Goal: Task Accomplishment & Management: Complete application form

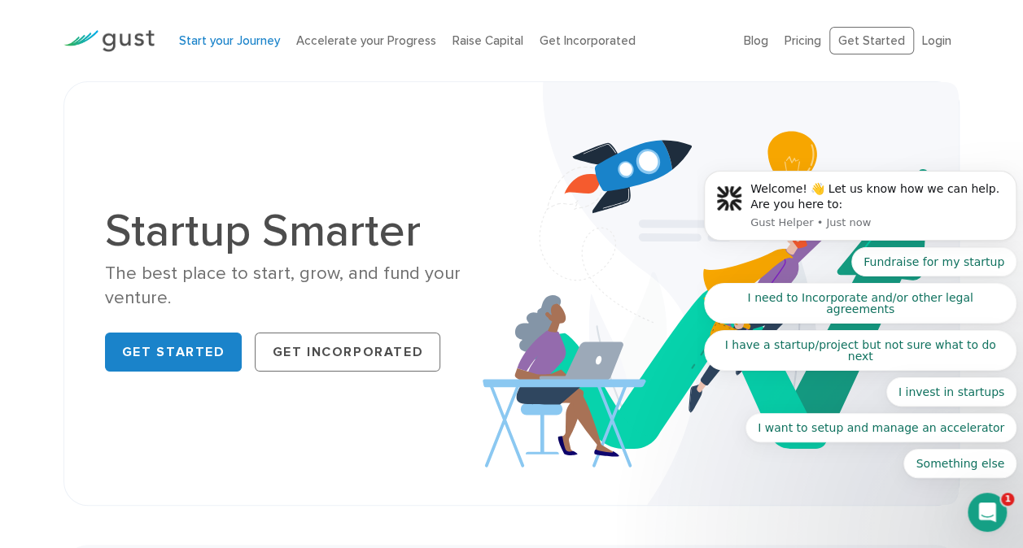
click at [249, 40] on link "Start your Journey" at bounding box center [229, 40] width 101 height 15
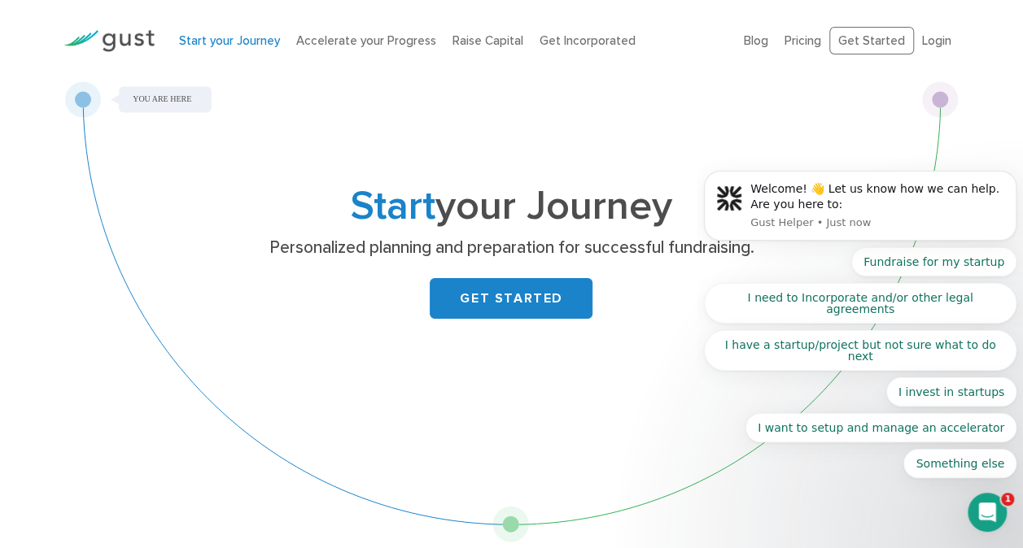
click at [478, 49] on li "Raise Capital" at bounding box center [487, 41] width 71 height 19
click at [490, 41] on link "Raise Capital" at bounding box center [487, 40] width 71 height 15
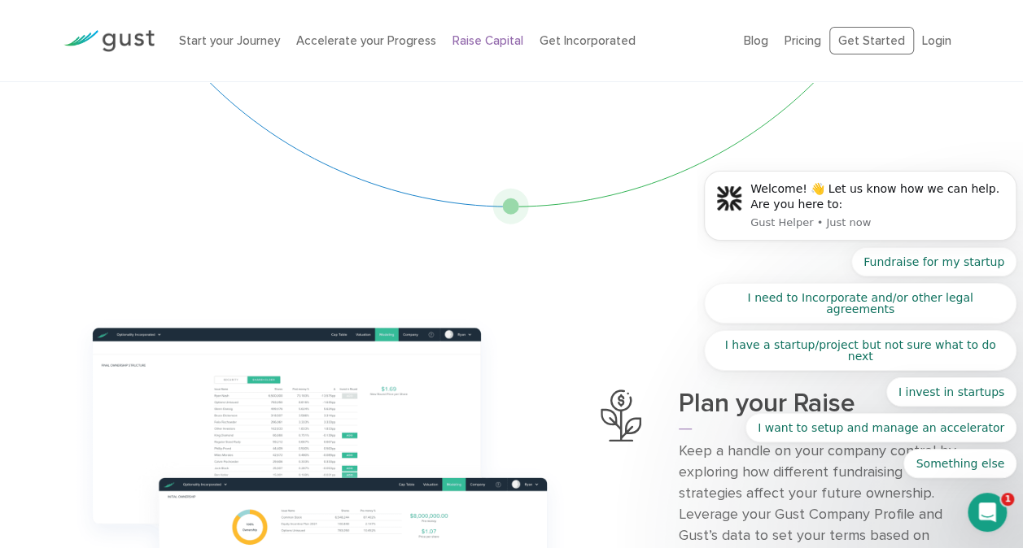
scroll to position [81, 0]
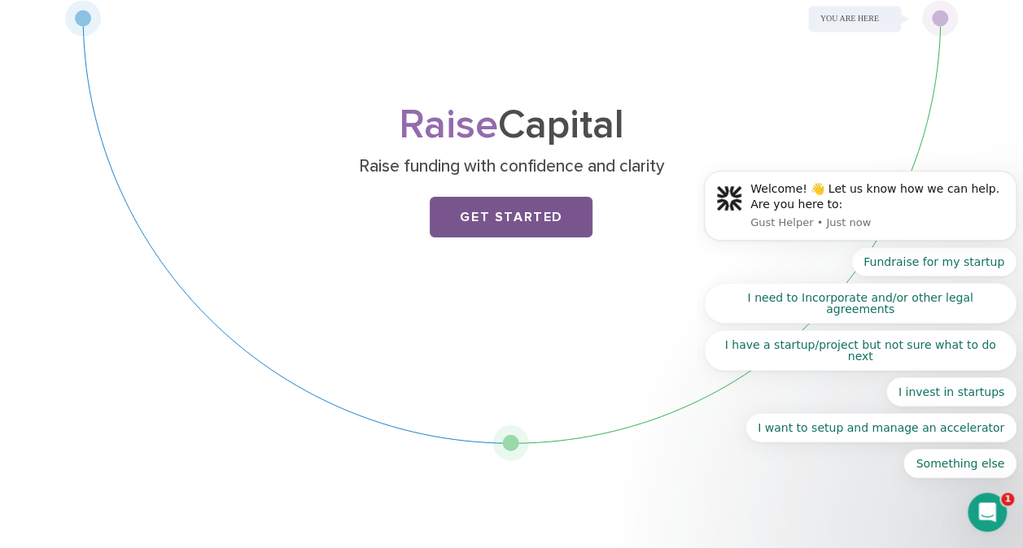
click at [482, 226] on link "Get Started" at bounding box center [511, 217] width 163 height 41
